Goal: Task Accomplishment & Management: Manage account settings

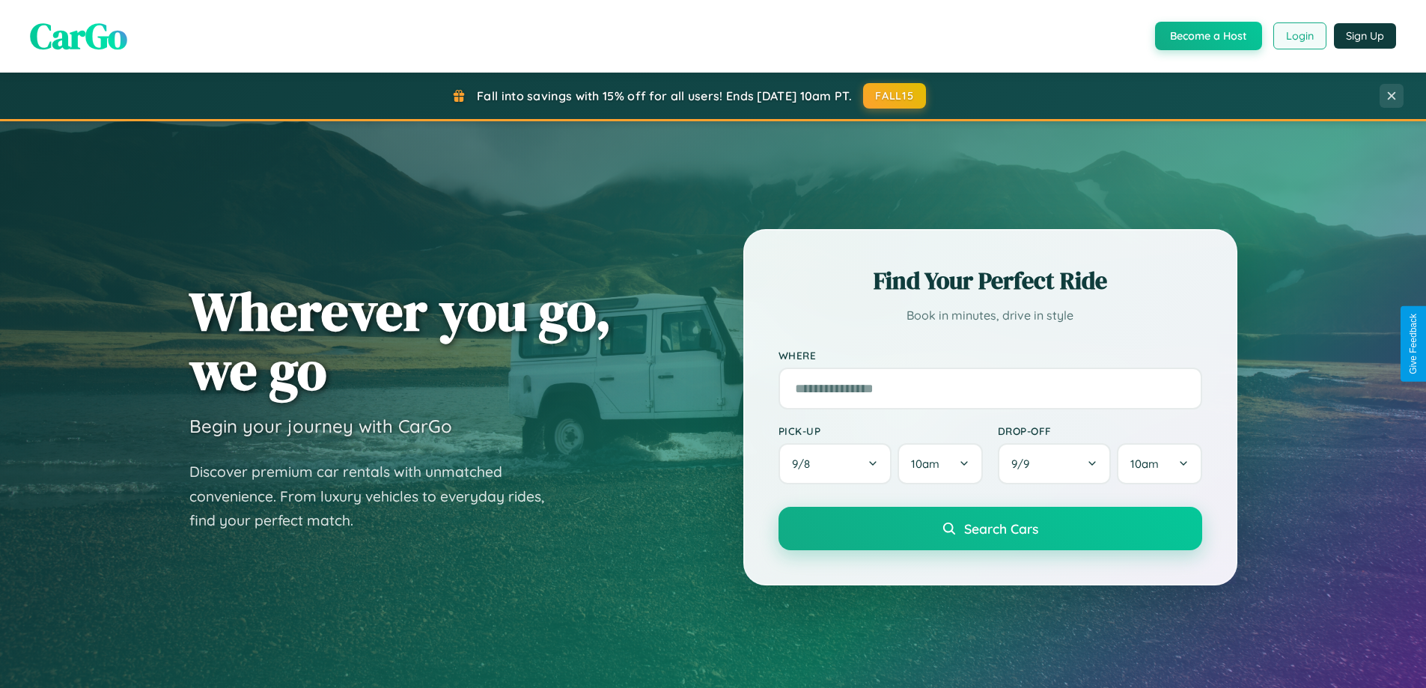
click at [1299, 36] on button "Login" at bounding box center [1299, 35] width 53 height 27
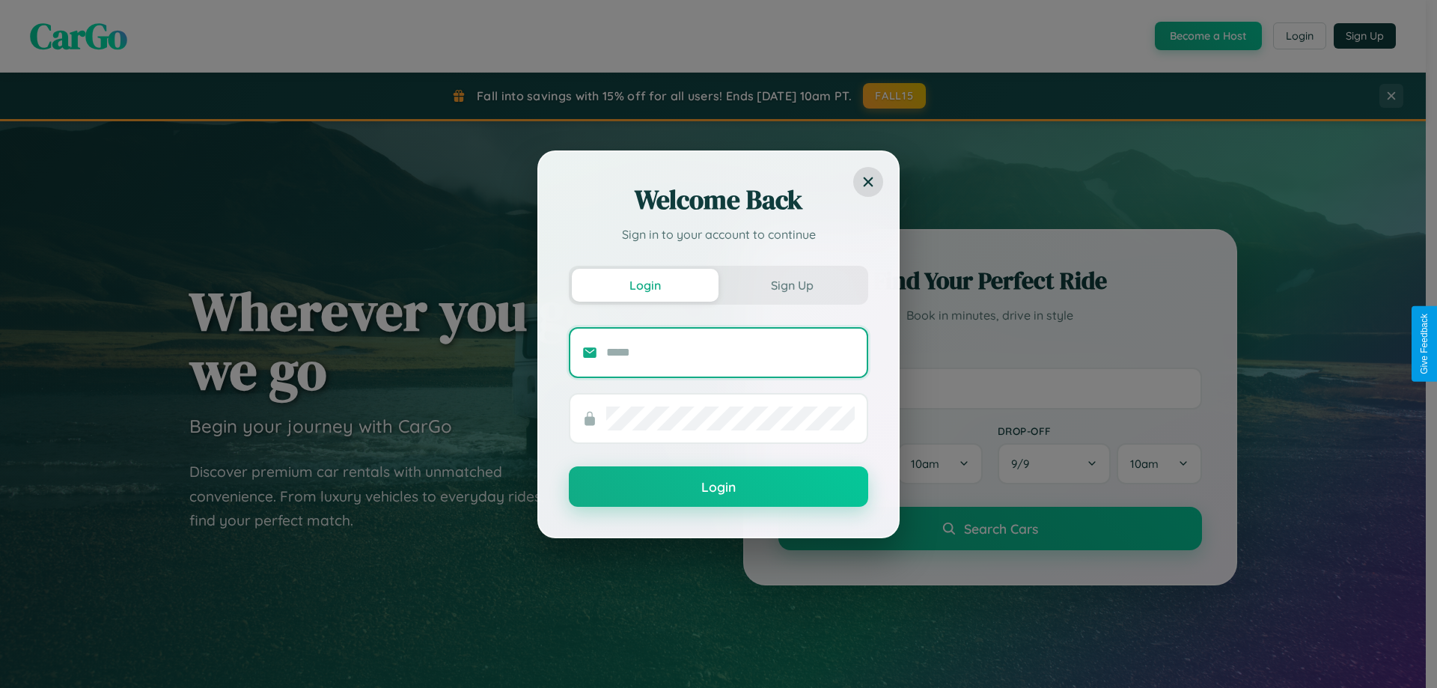
click at [731, 352] on input "text" at bounding box center [730, 353] width 249 height 24
type input "**********"
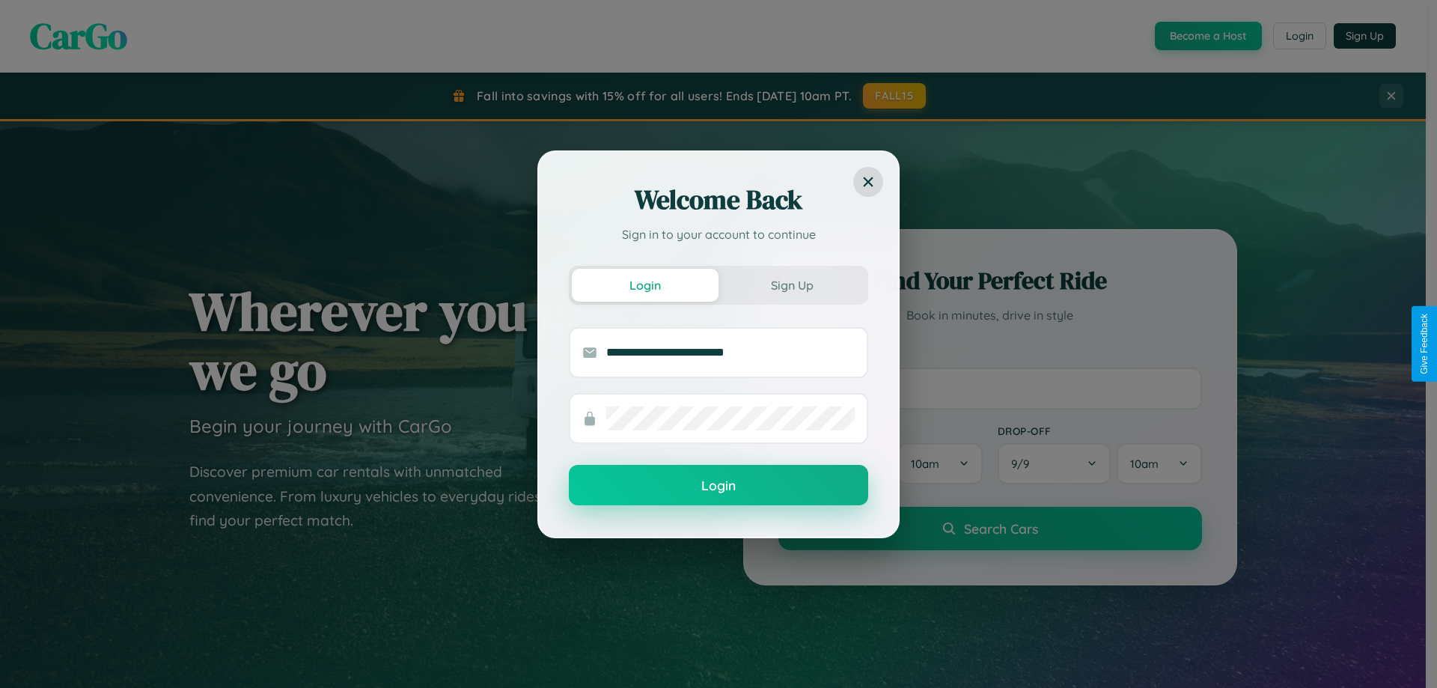
click at [719, 486] on button "Login" at bounding box center [718, 485] width 299 height 40
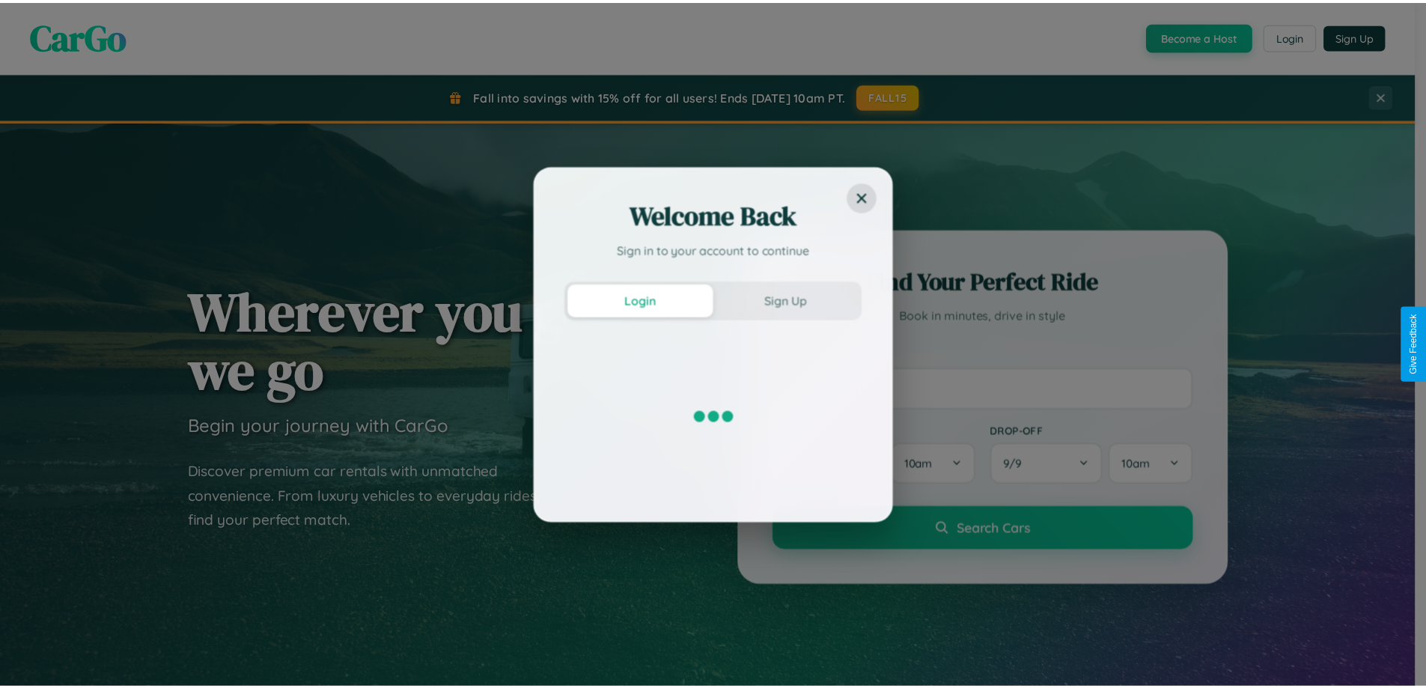
scroll to position [645, 0]
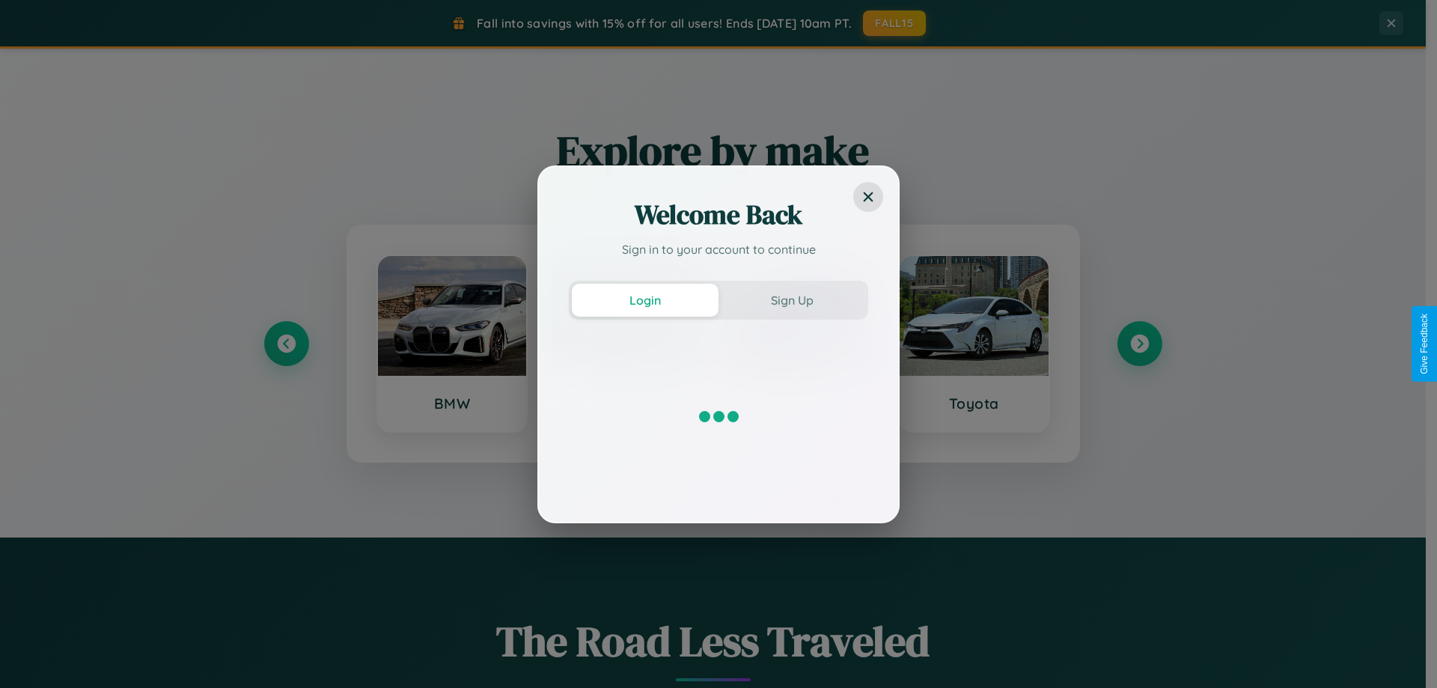
click at [1139, 344] on div "Welcome Back Sign in to your account to continue Login Sign Up" at bounding box center [718, 344] width 1437 height 688
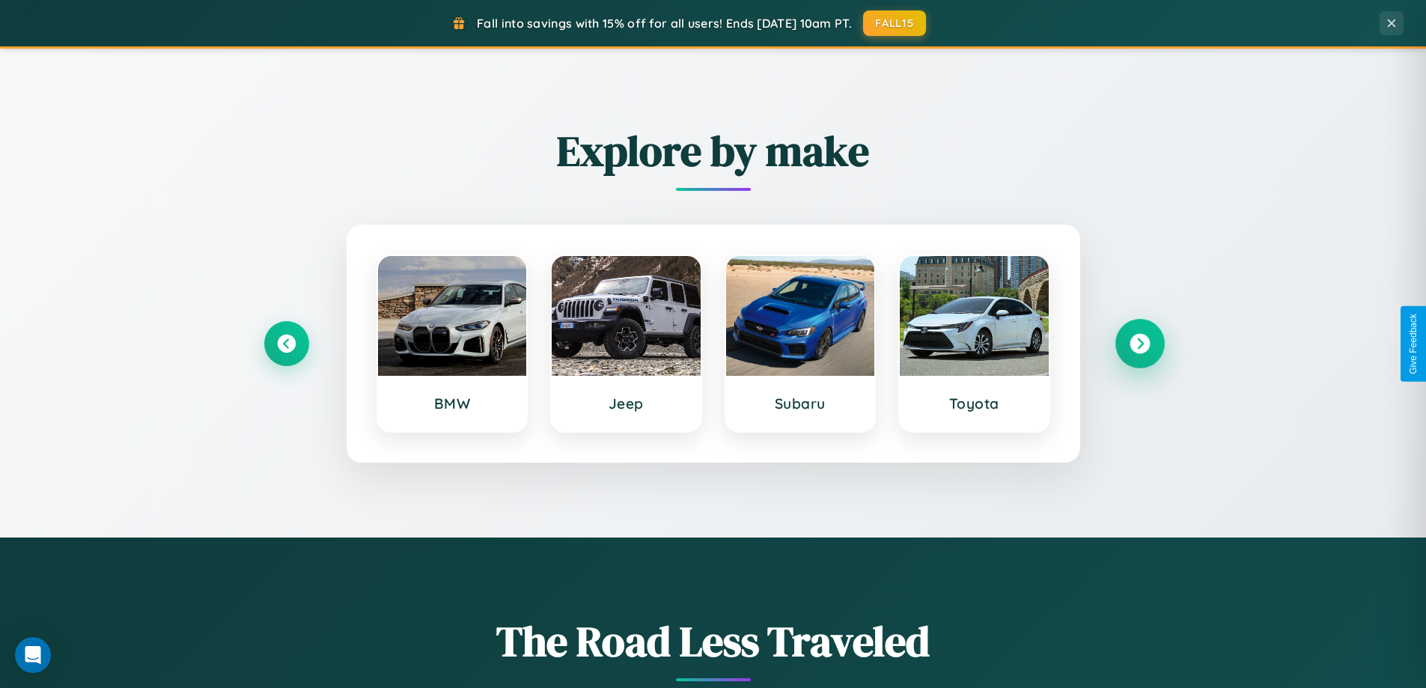
click at [1139, 344] on icon at bounding box center [1140, 344] width 20 height 20
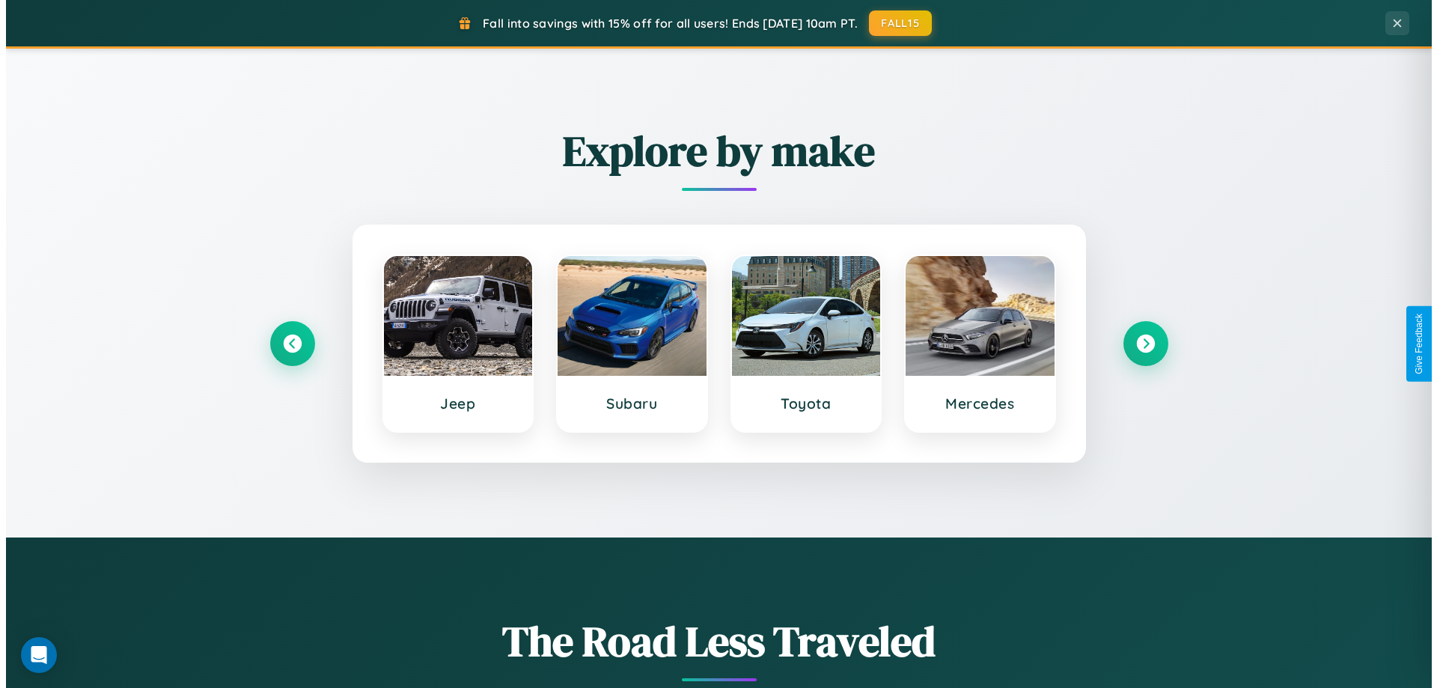
scroll to position [0, 0]
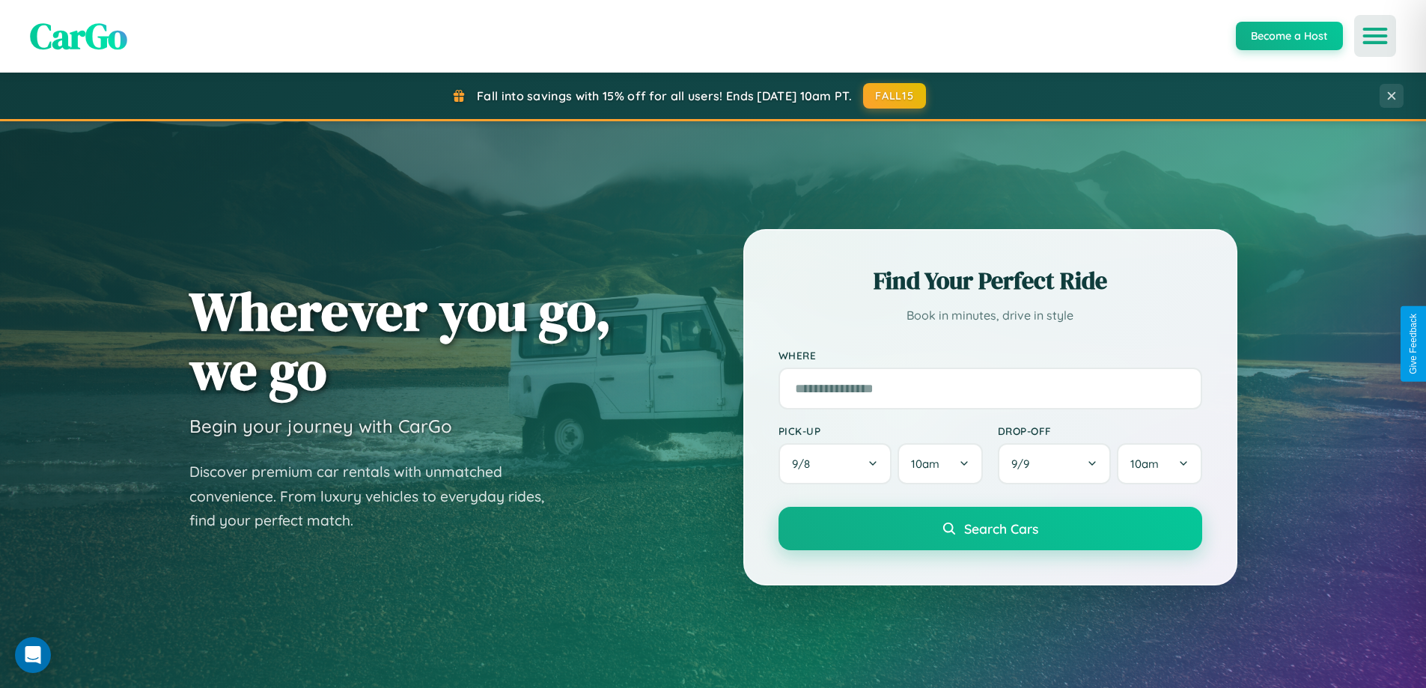
click at [1375, 36] on icon "Open menu" at bounding box center [1376, 35] width 22 height 13
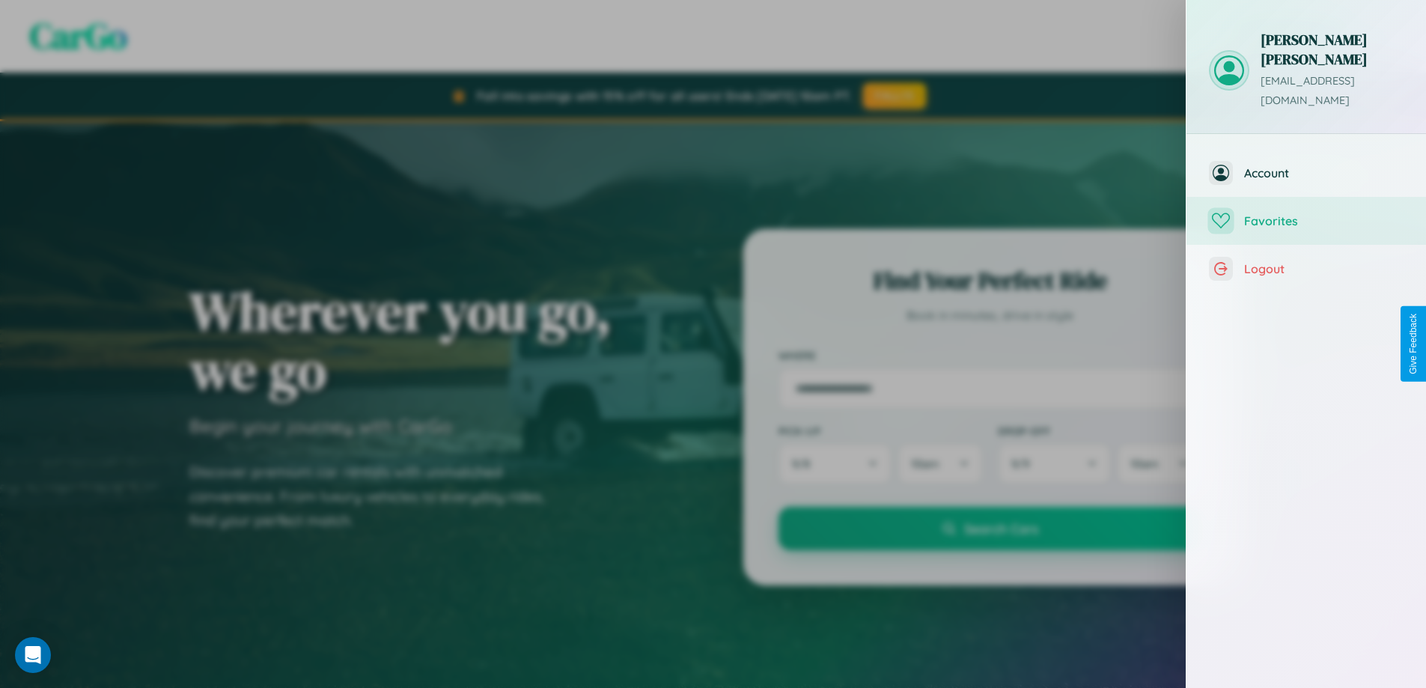
click at [1306, 213] on span "Favorites" at bounding box center [1323, 220] width 159 height 15
